Goal: Task Accomplishment & Management: Use online tool/utility

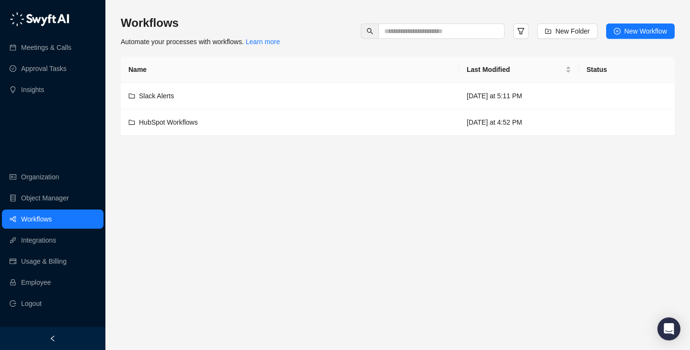
click at [65, 272] on ul "Organization Object Manager Workflows Integrations Usage & Billing Employee Log…" at bounding box center [52, 240] width 105 height 150
click at [51, 280] on link "Employee" at bounding box center [36, 282] width 30 height 19
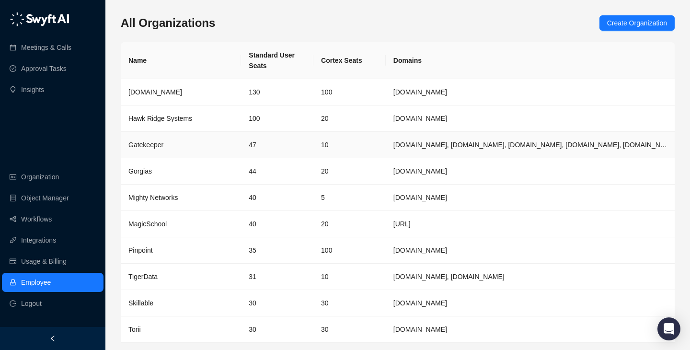
scroll to position [31, 0]
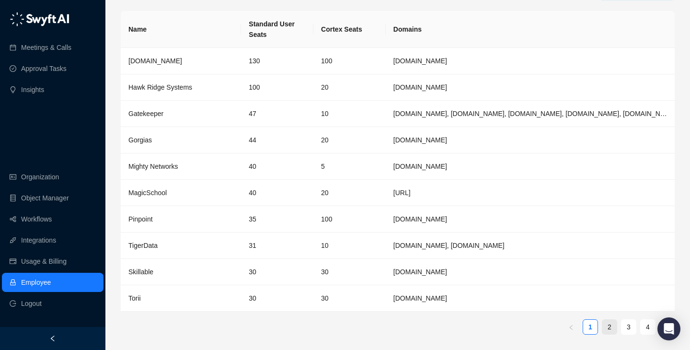
click at [610, 329] on link "2" at bounding box center [610, 327] width 14 height 14
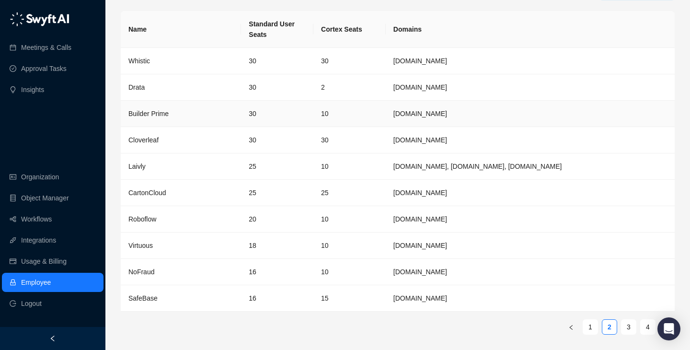
click at [278, 103] on td "30" at bounding box center [277, 114] width 72 height 26
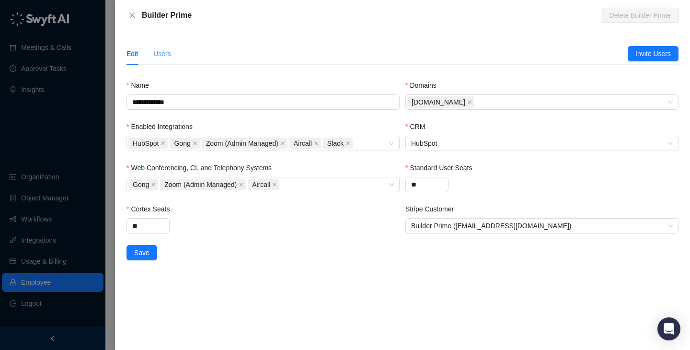
click at [168, 48] on div "Users" at bounding box center [162, 54] width 18 height 22
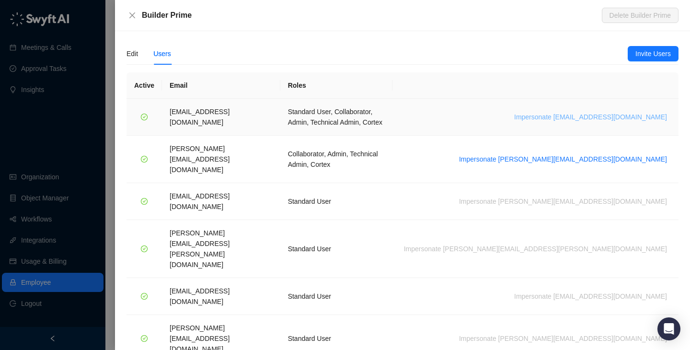
click at [582, 112] on span "Impersonate ali@builderprime.com" at bounding box center [590, 117] width 153 height 11
